Goal: Check status: Check status

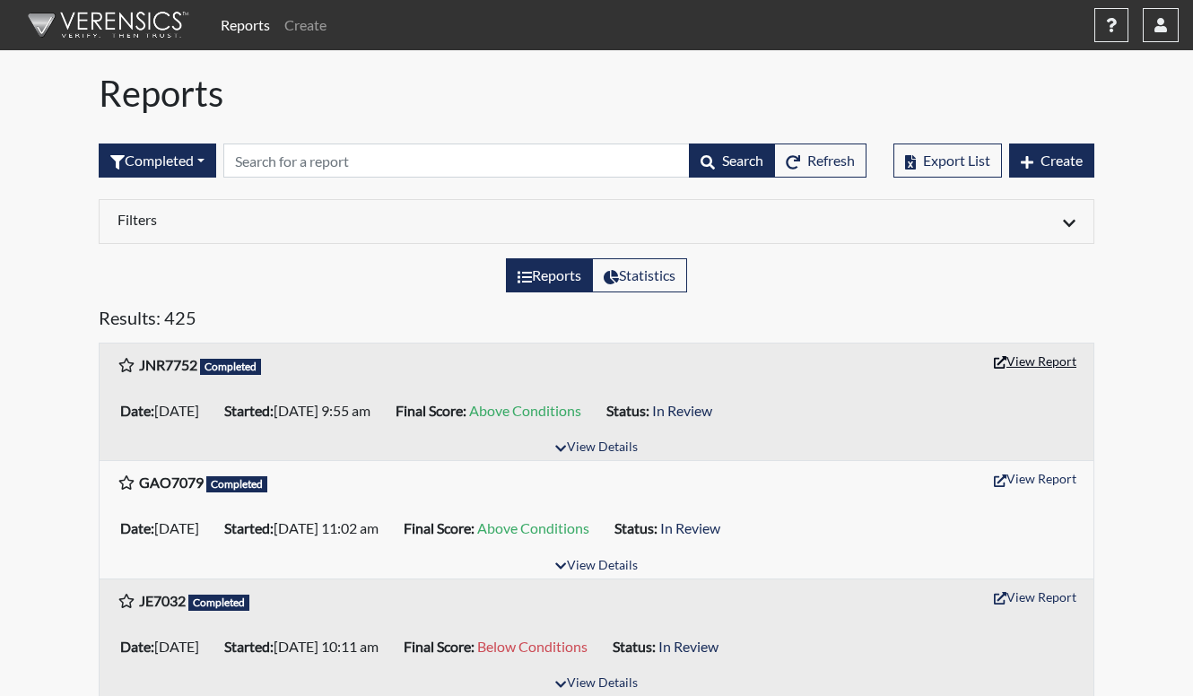
click at [1051, 368] on button "View Report" at bounding box center [1035, 361] width 99 height 28
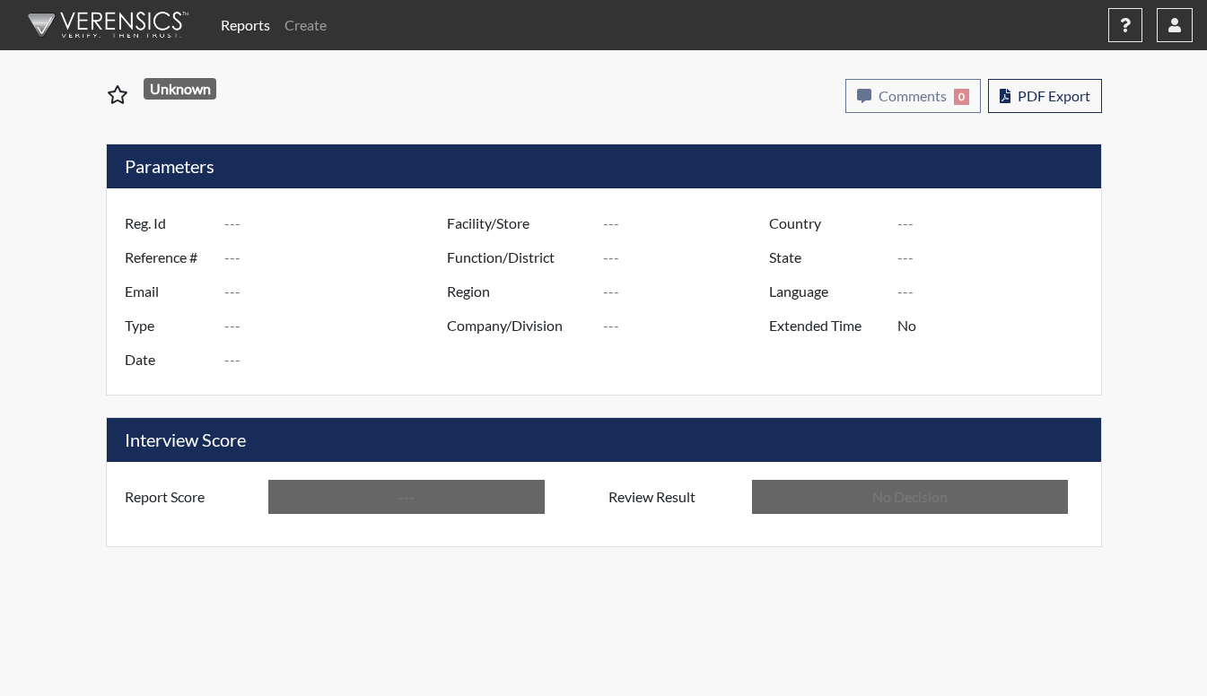
type input "JNR7752"
type input "48957"
type input "---"
type input "Corrections Pre-Employment"
type input "Aug 11, 2025"
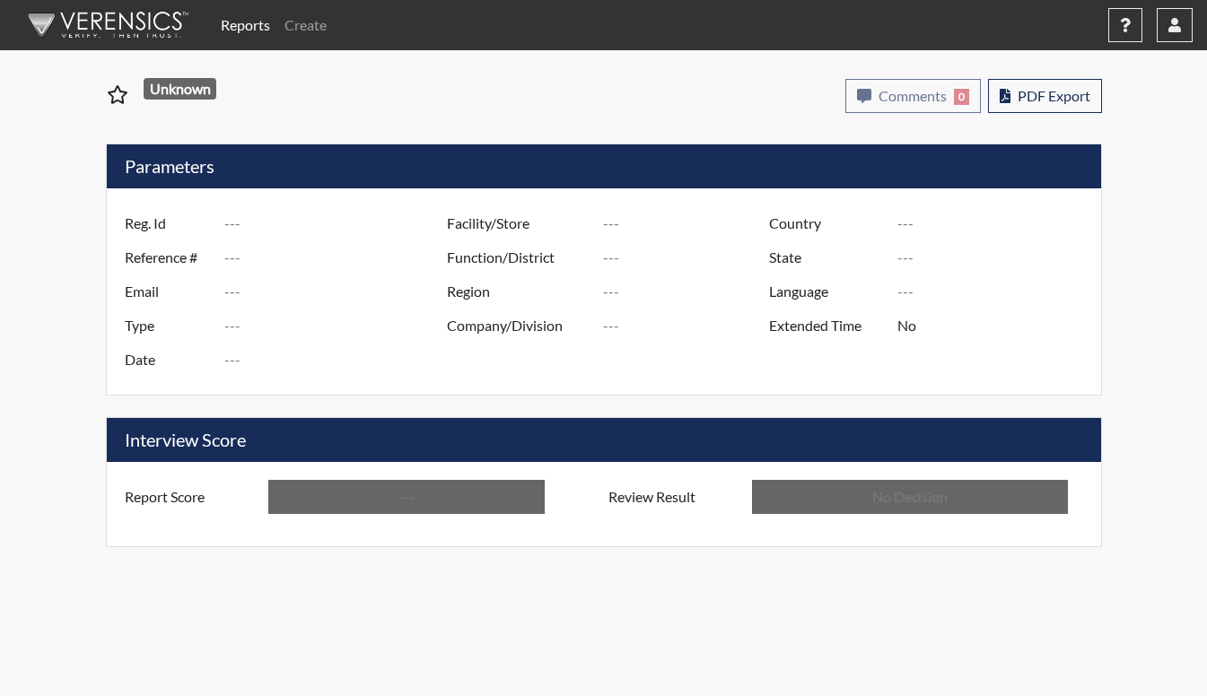
type input "[PERSON_NAME]"
type input "[GEOGRAPHIC_DATA]"
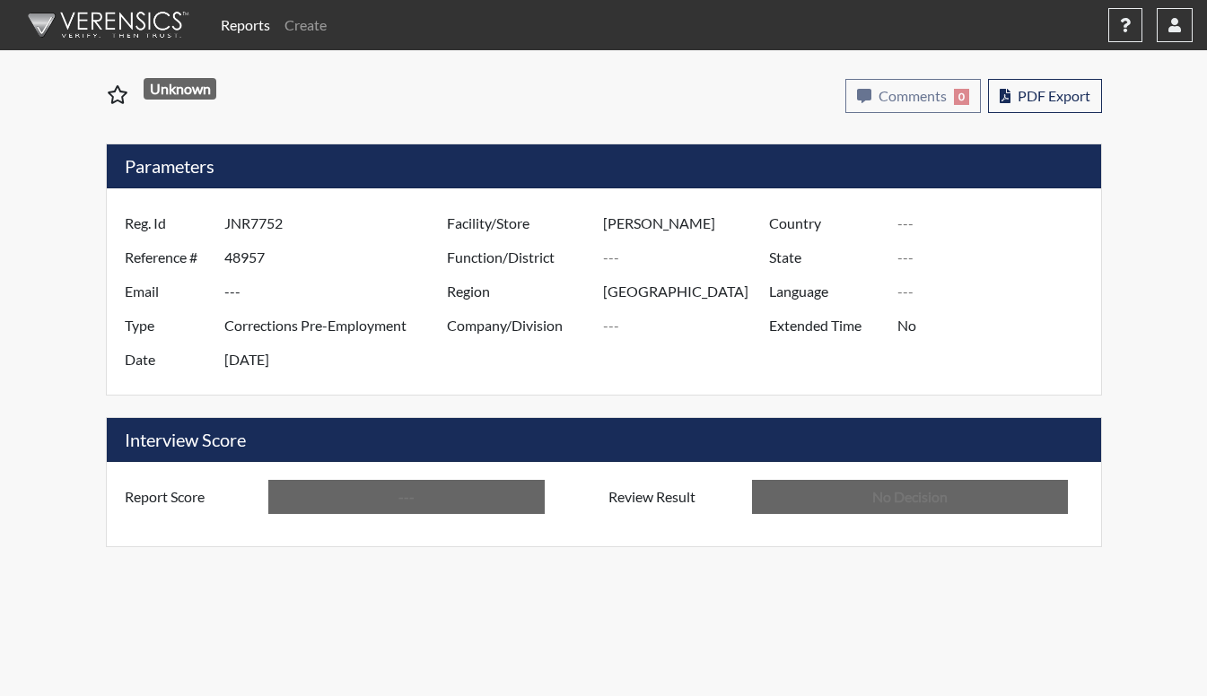
type input "[GEOGRAPHIC_DATA]"
type input "[US_STATE]"
type input "English"
type input "Above Conditions"
type input "In Review"
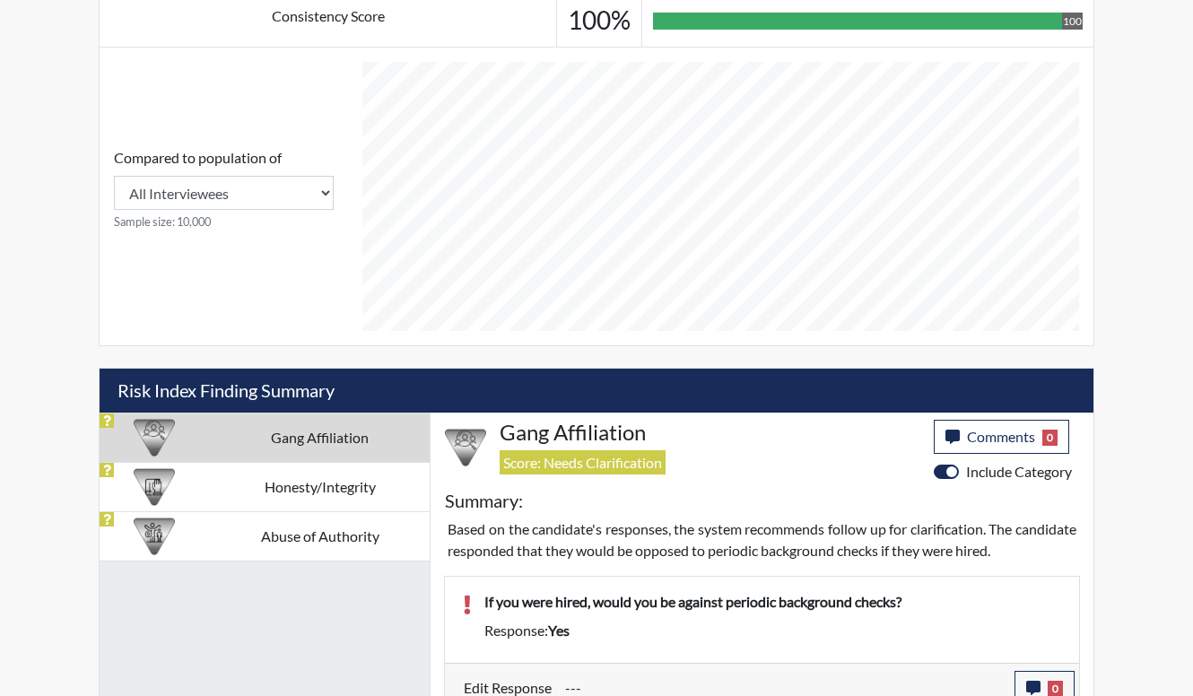
scroll to position [736, 0]
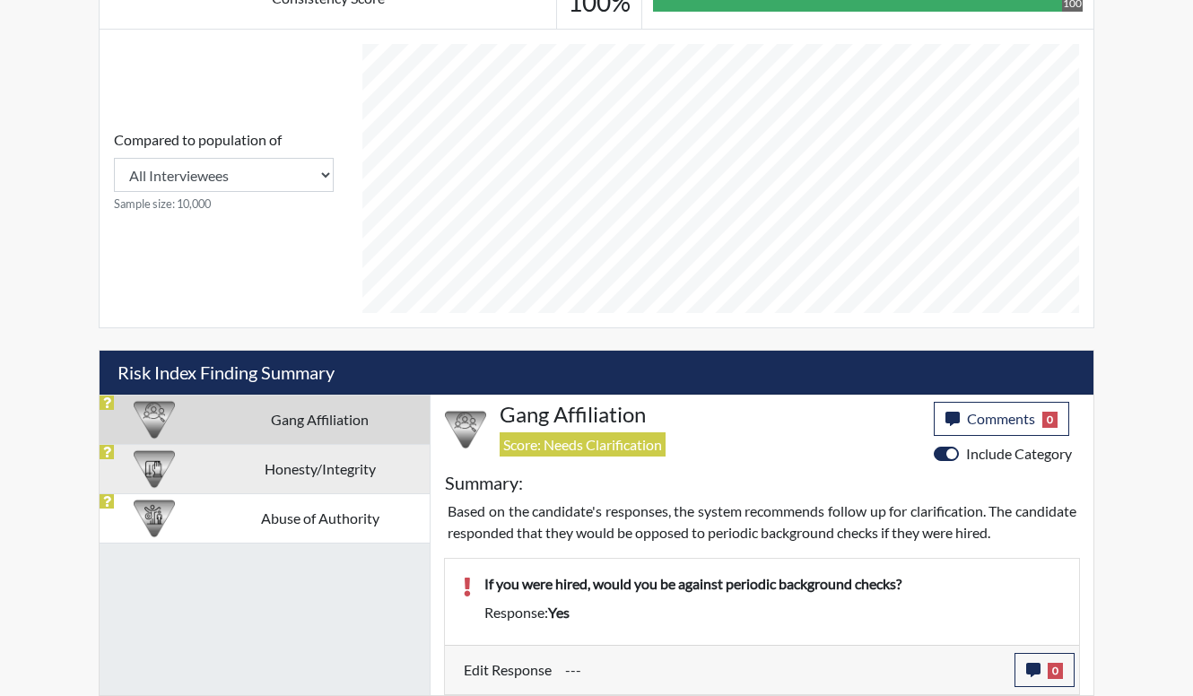
click at [351, 487] on td "Honesty/Integrity" at bounding box center [320, 468] width 221 height 49
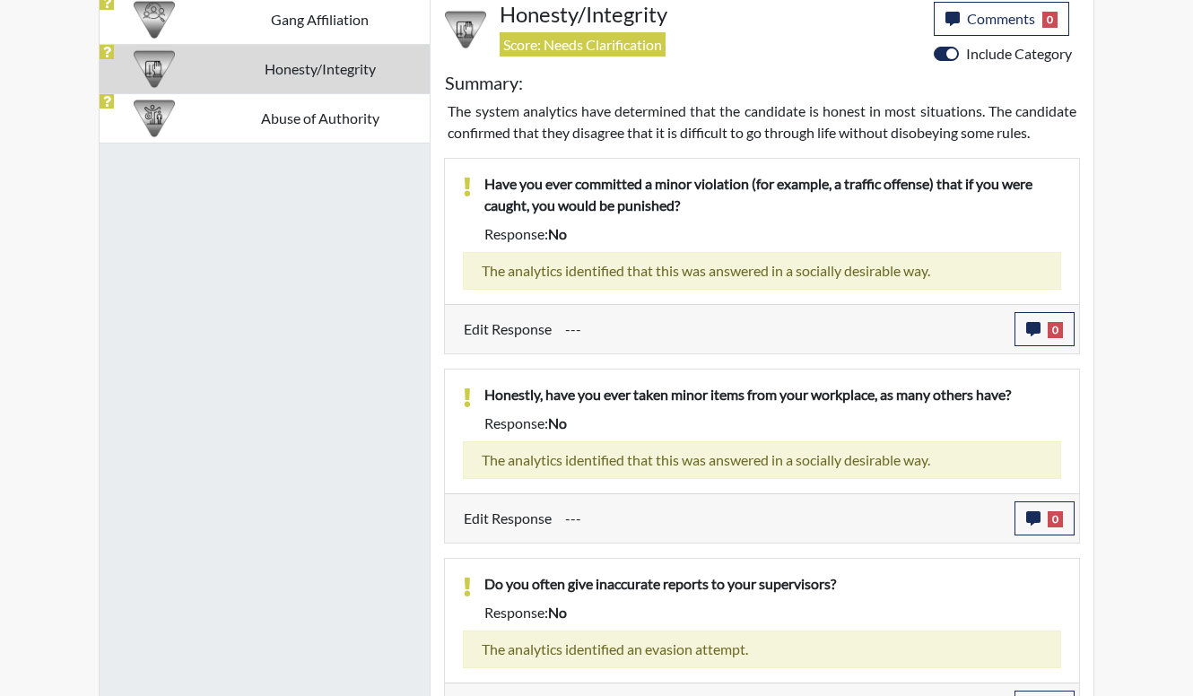
scroll to position [876, 0]
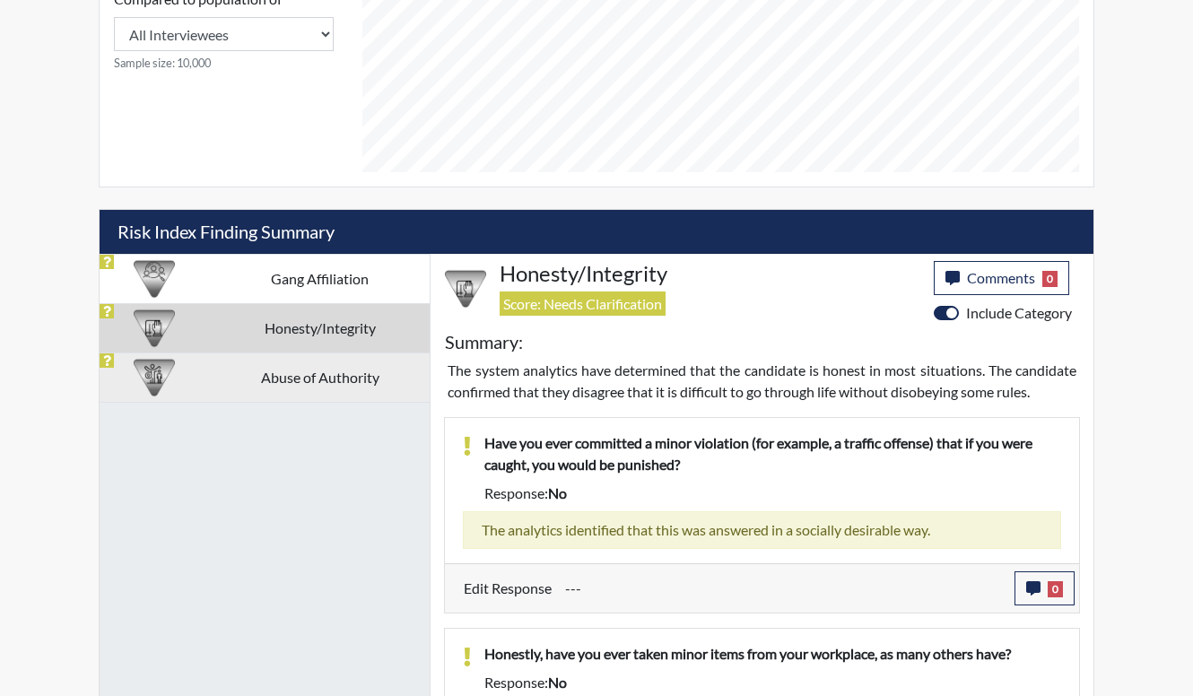
click at [354, 392] on td "Abuse of Authority" at bounding box center [320, 377] width 221 height 49
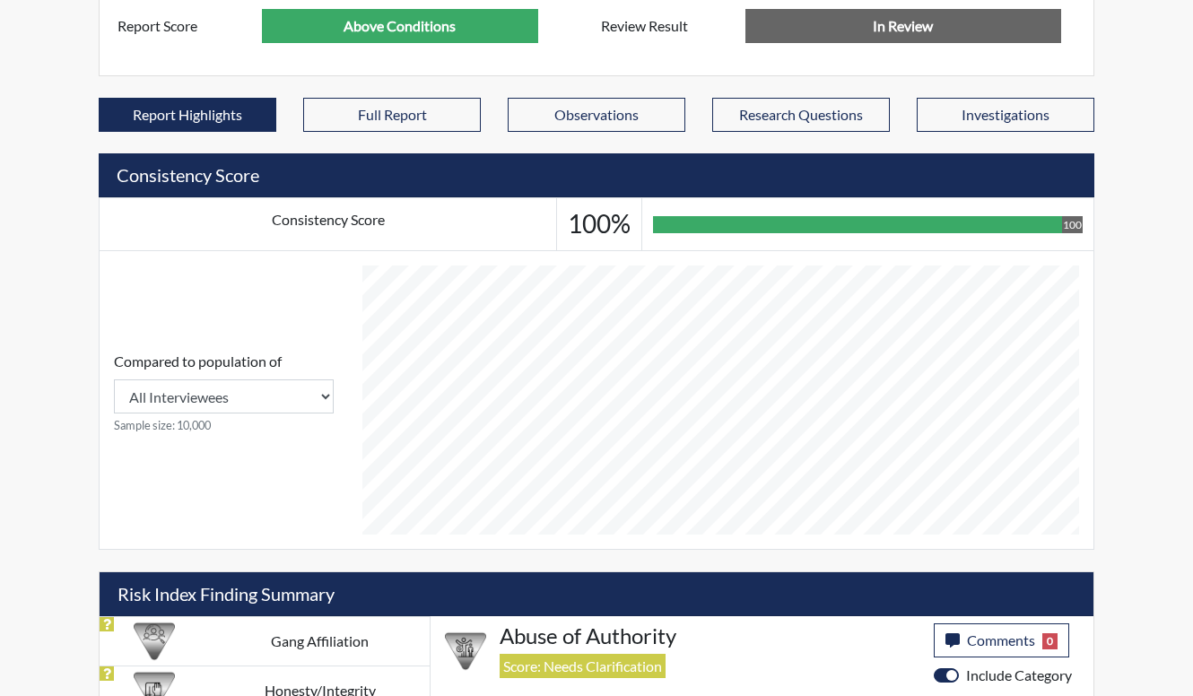
scroll to position [65, 0]
